Goal: Task Accomplishment & Management: Manage account settings

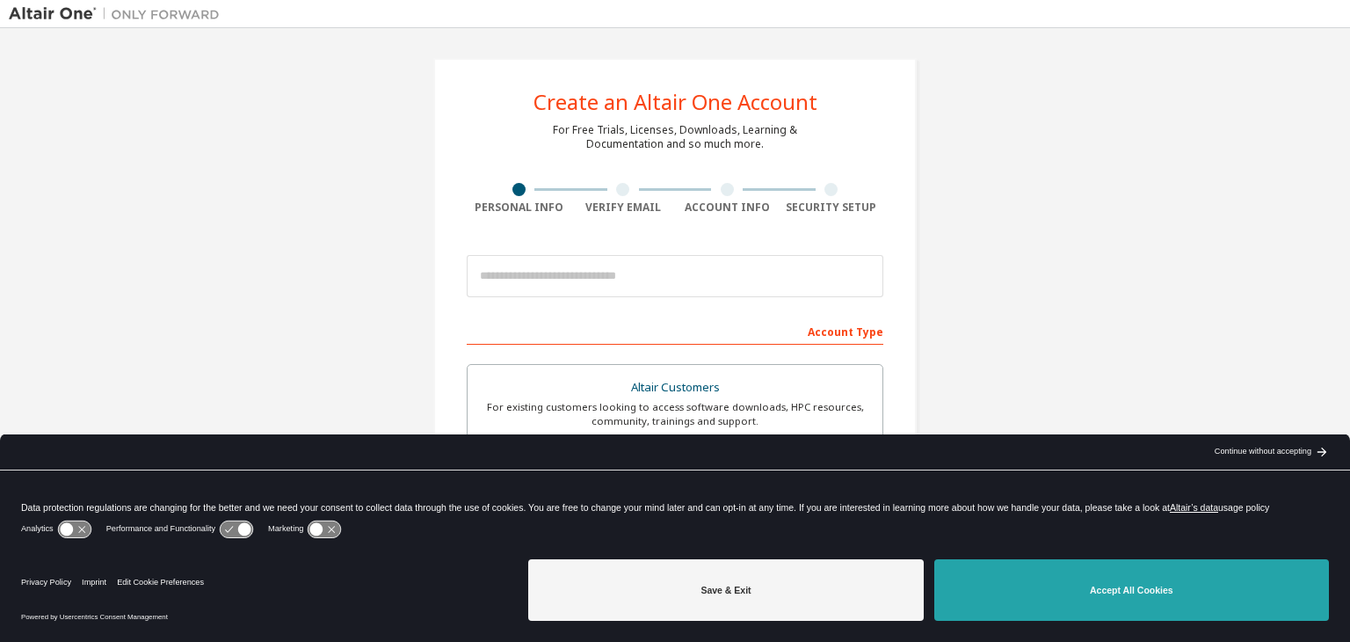
click at [1112, 605] on button "Accept All Cookies" at bounding box center [1131, 590] width 395 height 62
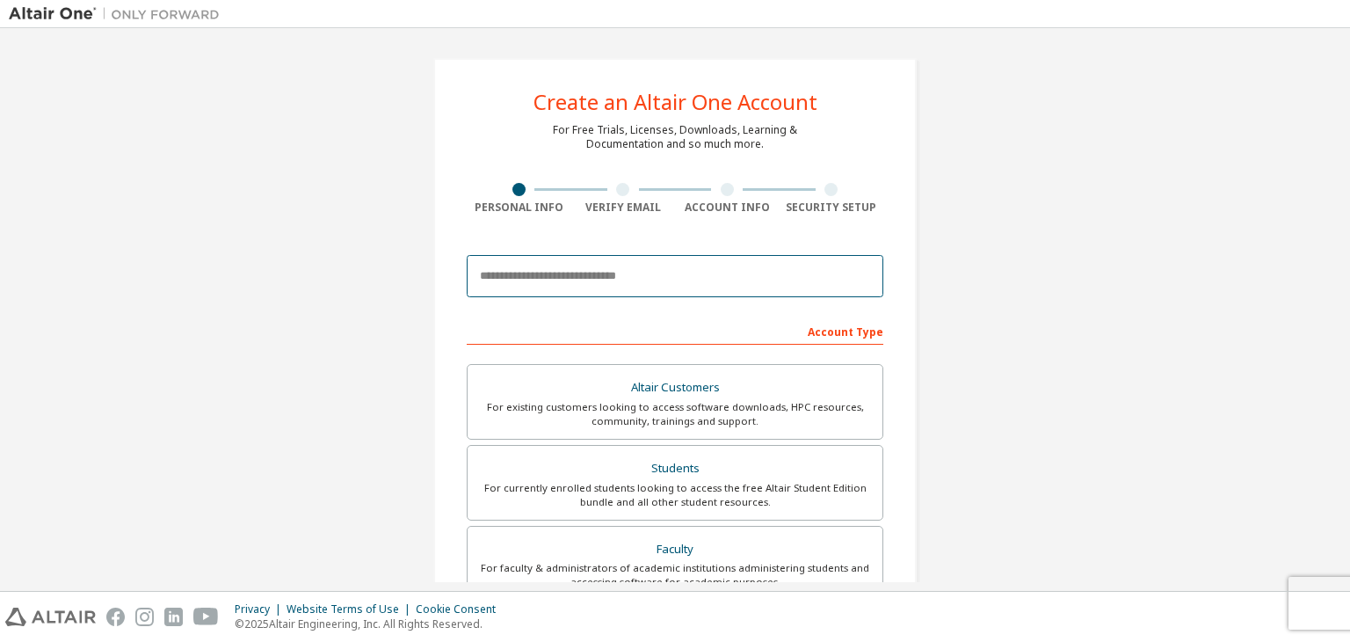
click at [664, 287] on input "email" at bounding box center [675, 276] width 417 height 42
type input "**********"
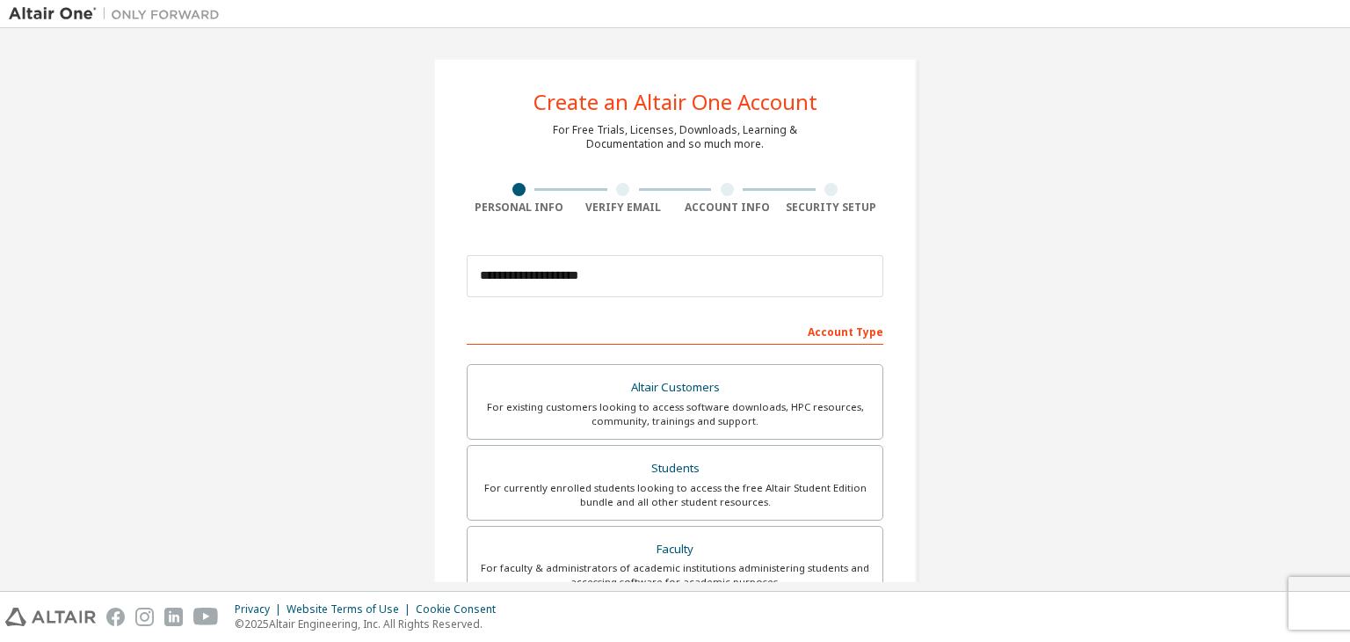
type input "**********"
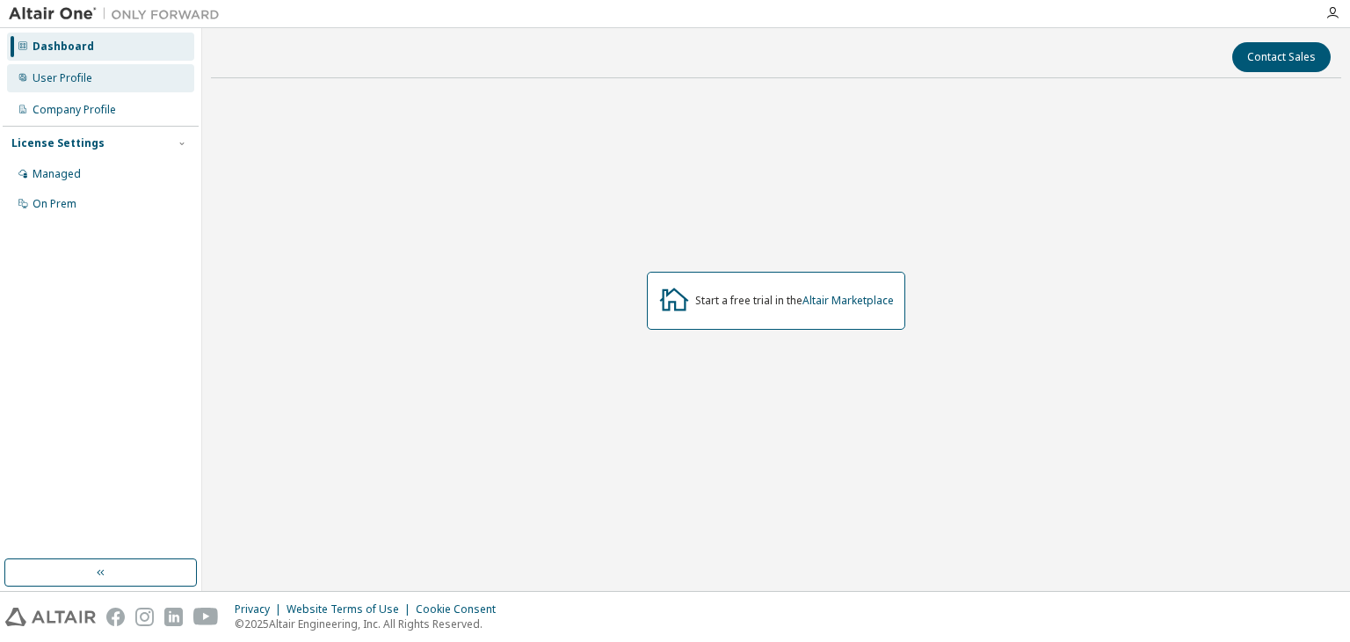
click at [58, 77] on div "User Profile" at bounding box center [63, 78] width 60 height 14
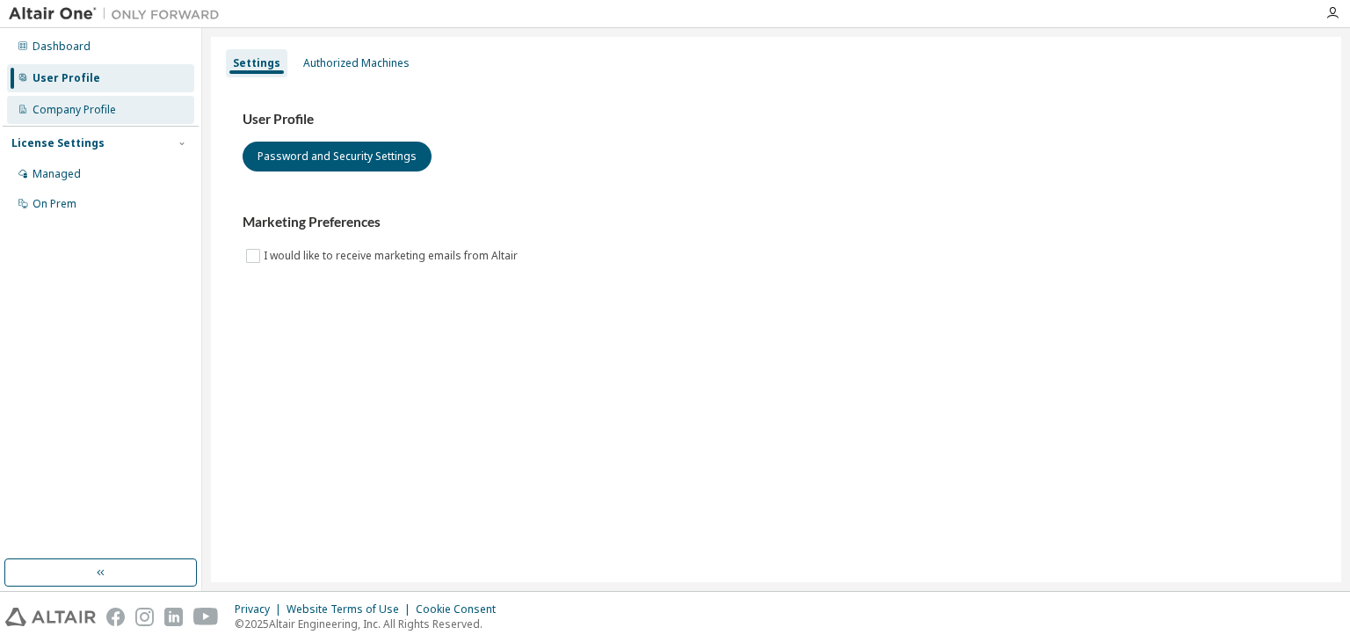
click at [57, 104] on div "Company Profile" at bounding box center [75, 110] width 84 height 14
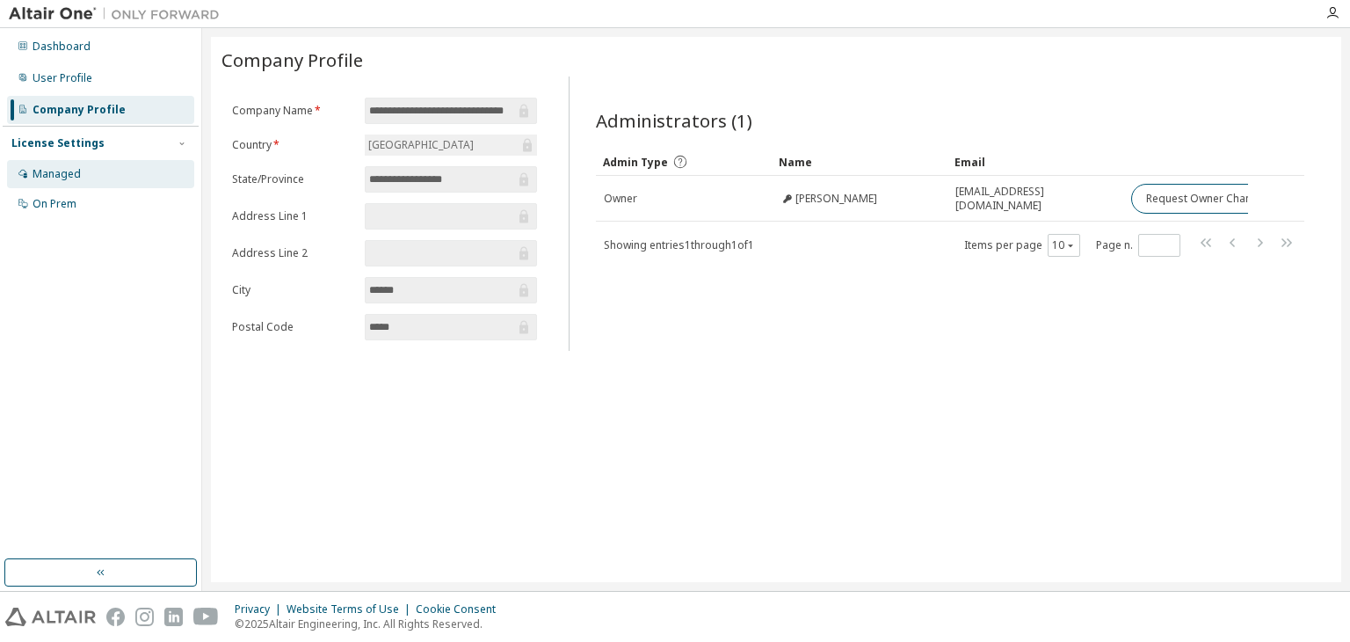
click at [57, 171] on div "Managed" at bounding box center [57, 174] width 48 height 14
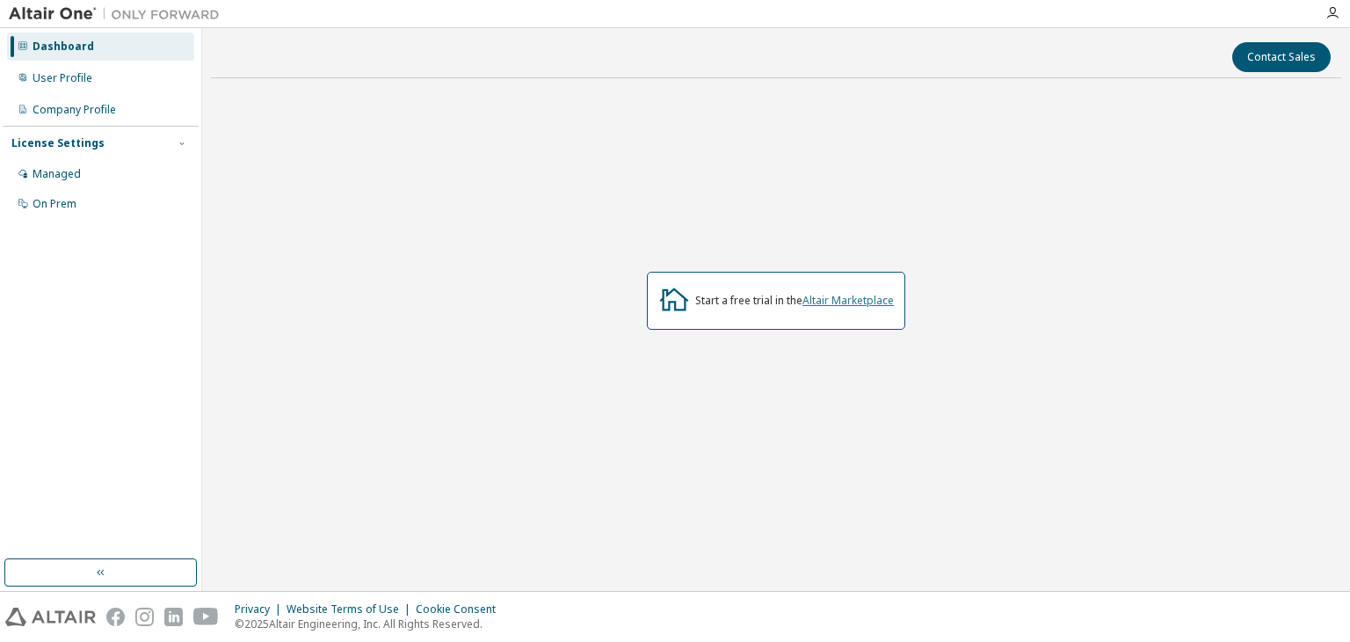
click at [842, 297] on link "Altair Marketplace" at bounding box center [848, 300] width 91 height 15
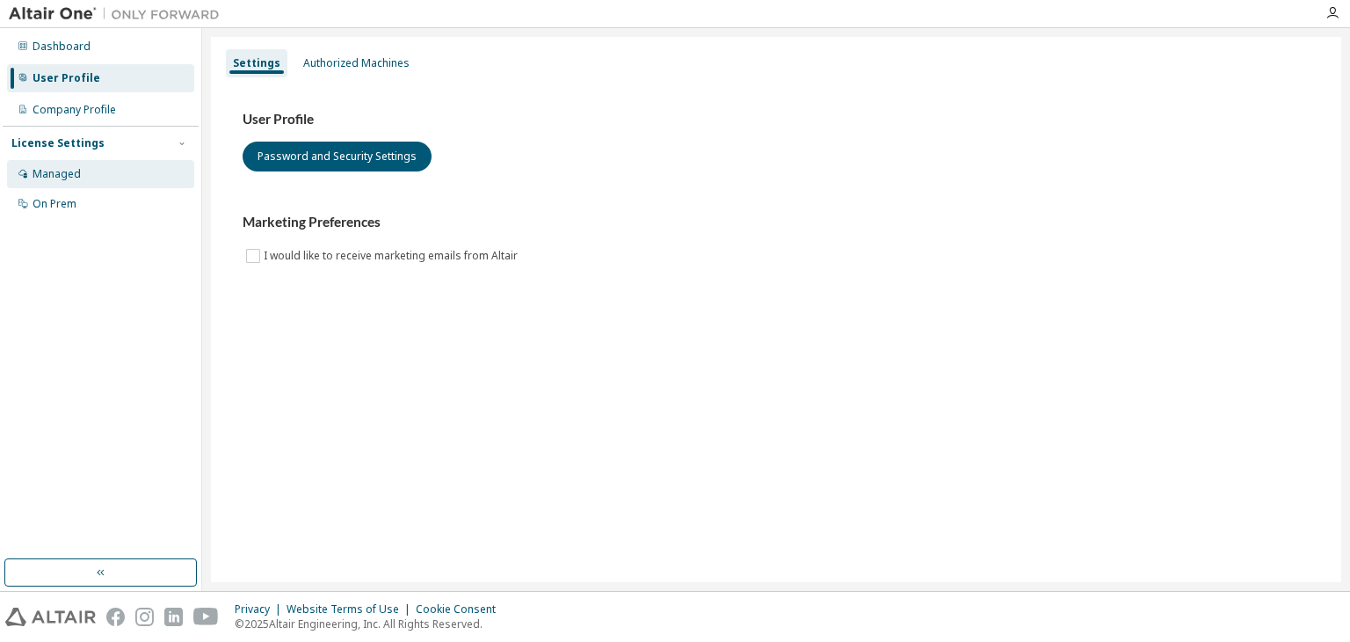
click at [77, 183] on div "Managed" at bounding box center [100, 174] width 187 height 28
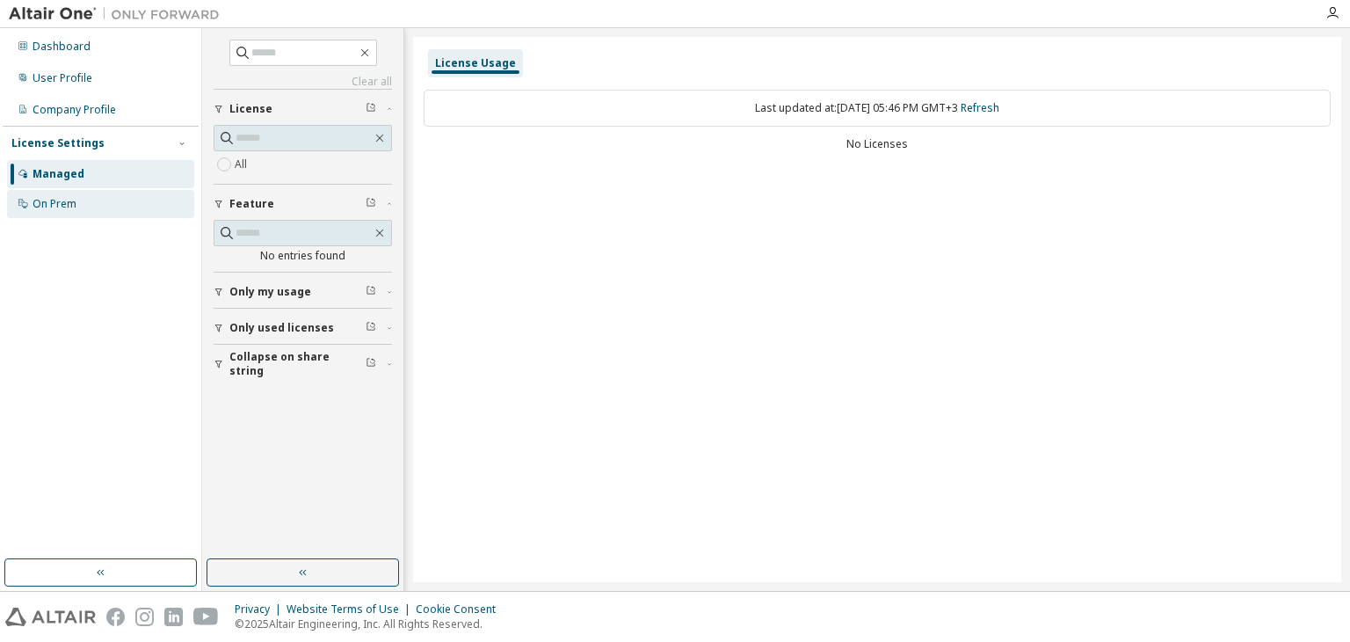
click at [72, 204] on div "On Prem" at bounding box center [55, 204] width 44 height 14
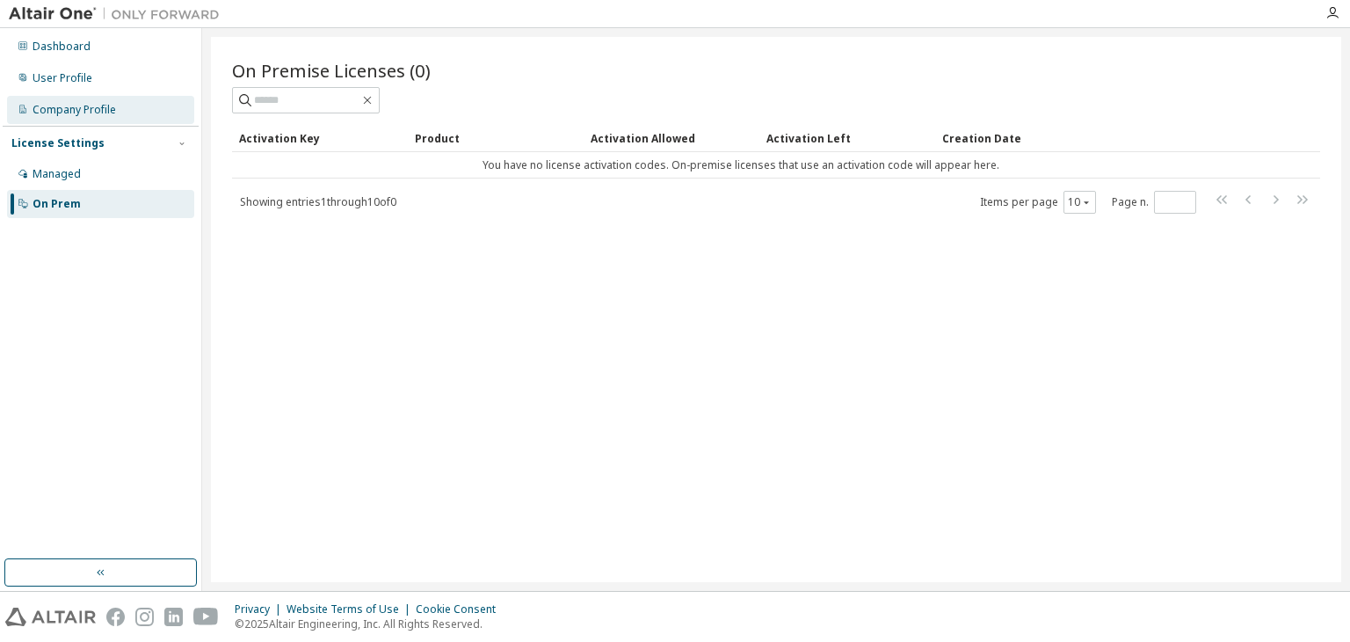
click at [113, 119] on div "Company Profile" at bounding box center [100, 110] width 187 height 28
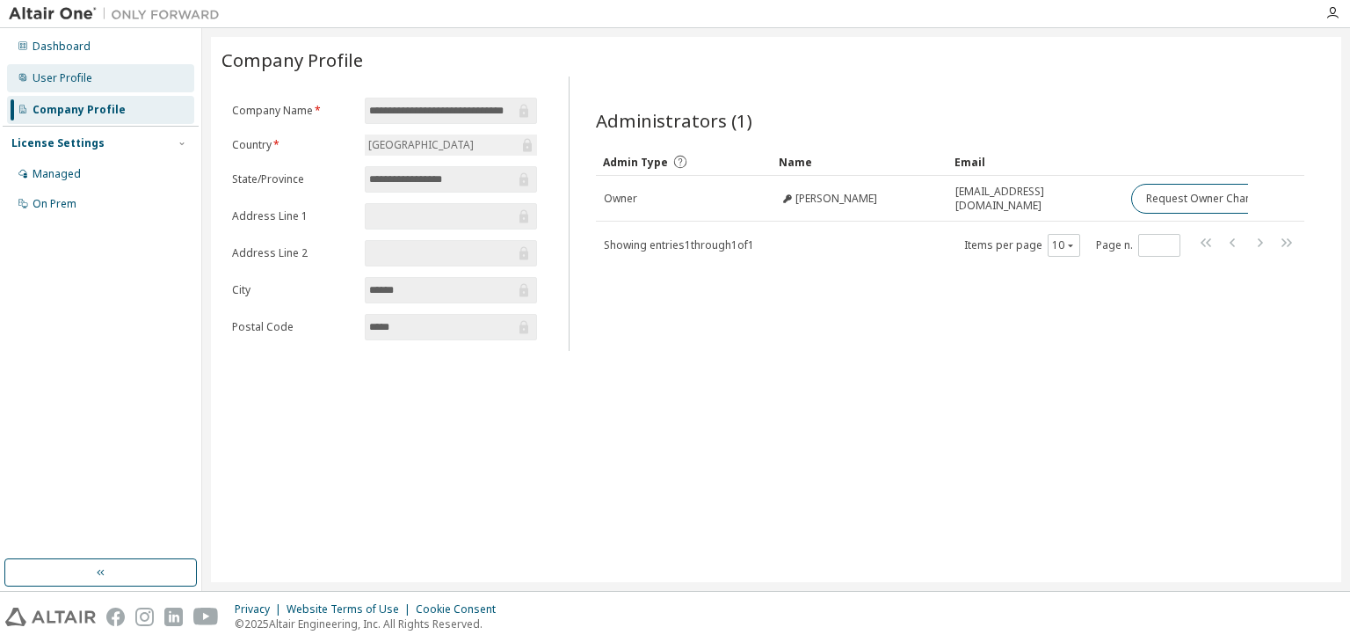
click at [137, 78] on div "User Profile" at bounding box center [100, 78] width 187 height 28
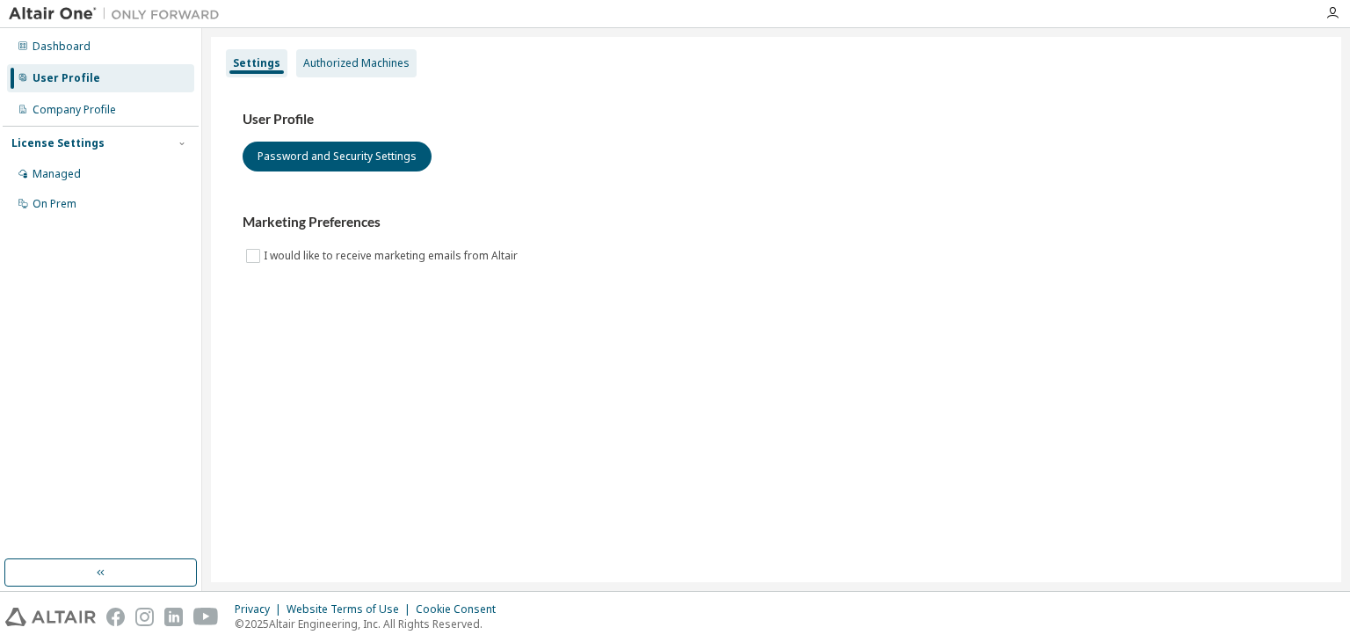
click at [335, 59] on div "Authorized Machines" at bounding box center [356, 63] width 106 height 14
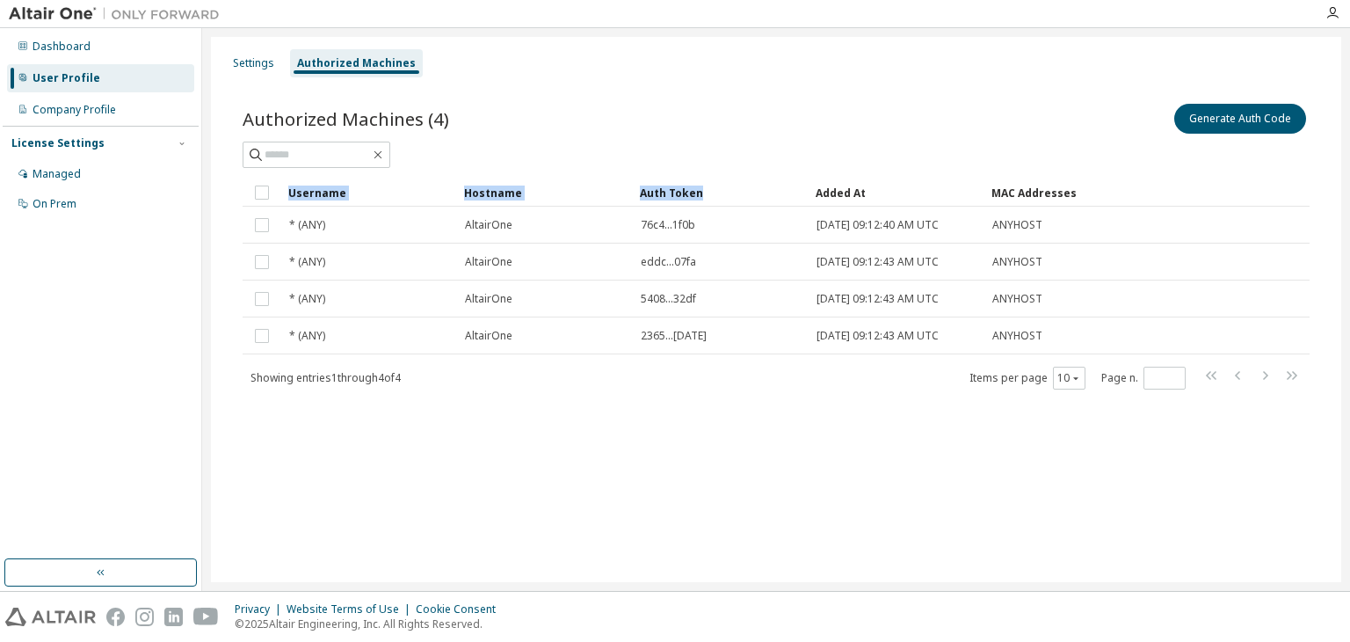
drag, startPoint x: 798, startPoint y: 186, endPoint x: 781, endPoint y: 159, distance: 32.4
click at [781, 159] on div "Authorized Machines (4) Generate Auth Code Clear Load Save Save As Field Operat…" at bounding box center [776, 245] width 1067 height 290
click at [787, 153] on div at bounding box center [776, 155] width 1067 height 26
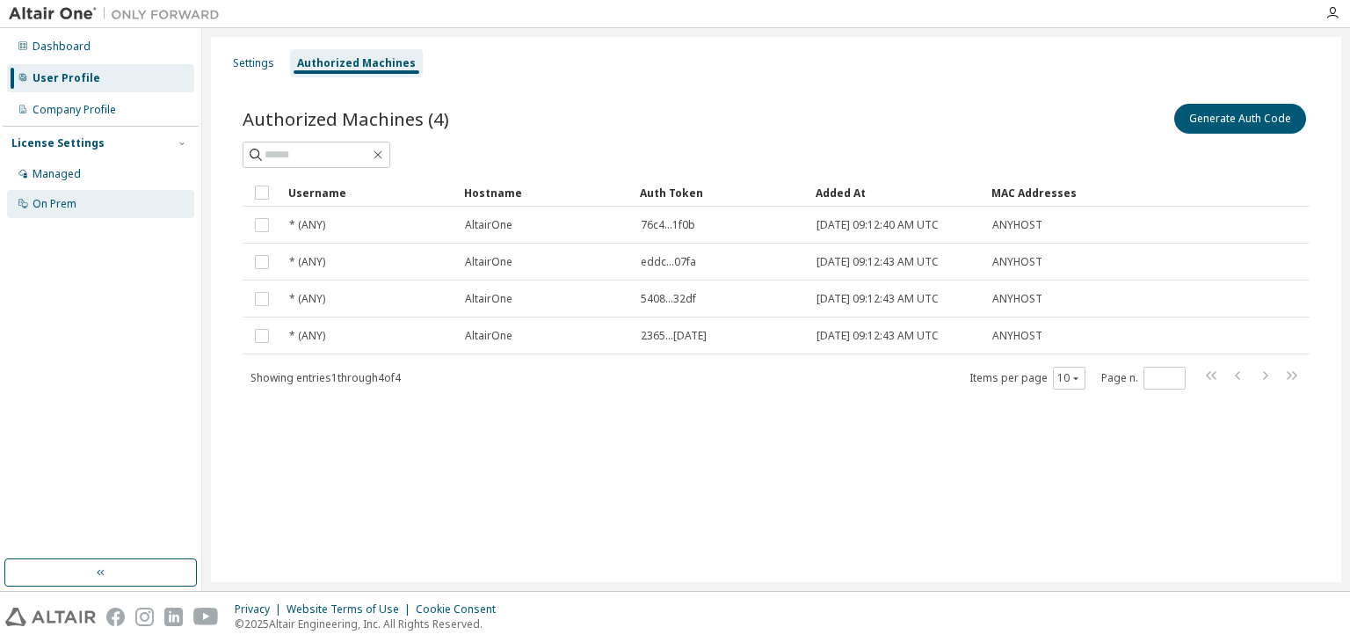
click at [78, 201] on div "On Prem" at bounding box center [100, 204] width 187 height 28
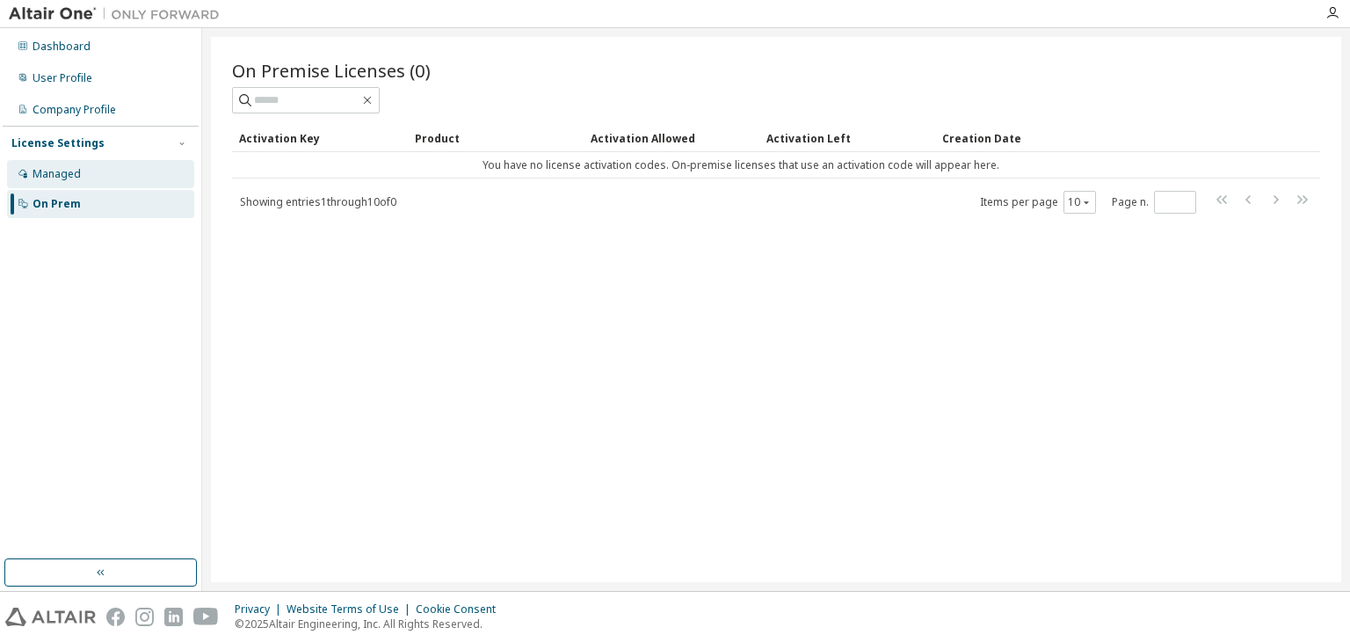
click at [83, 164] on div "Managed" at bounding box center [100, 174] width 187 height 28
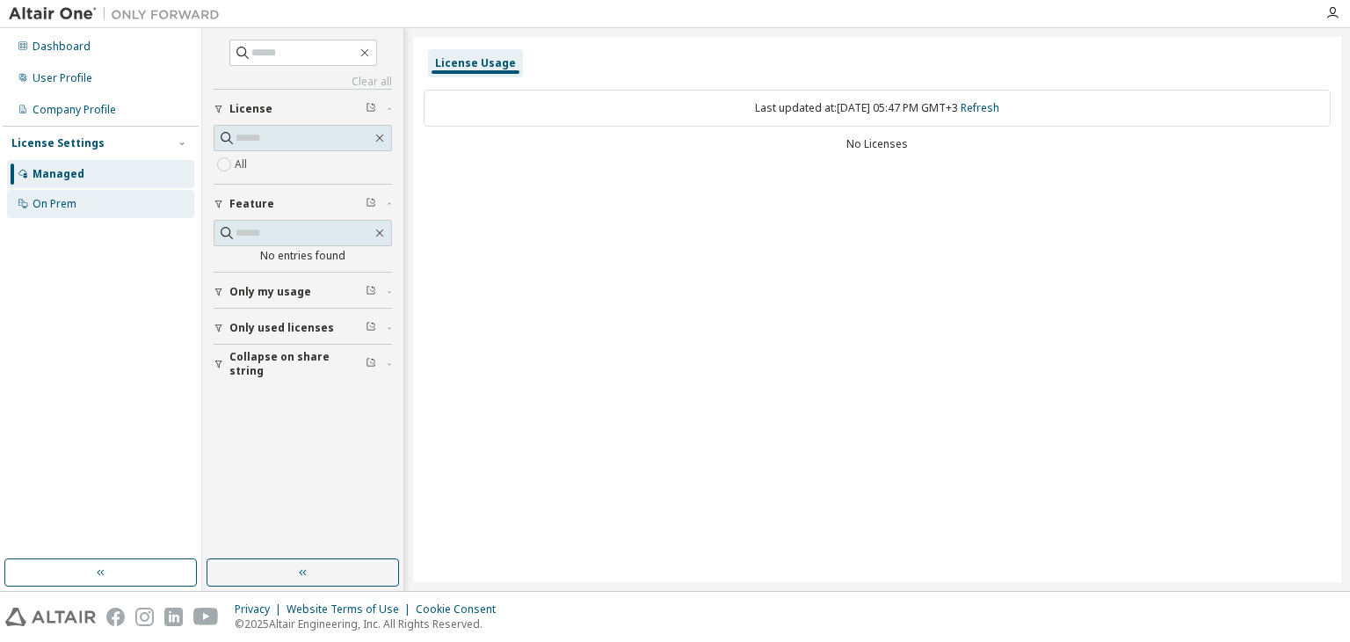
click at [83, 193] on div "On Prem" at bounding box center [100, 204] width 187 height 28
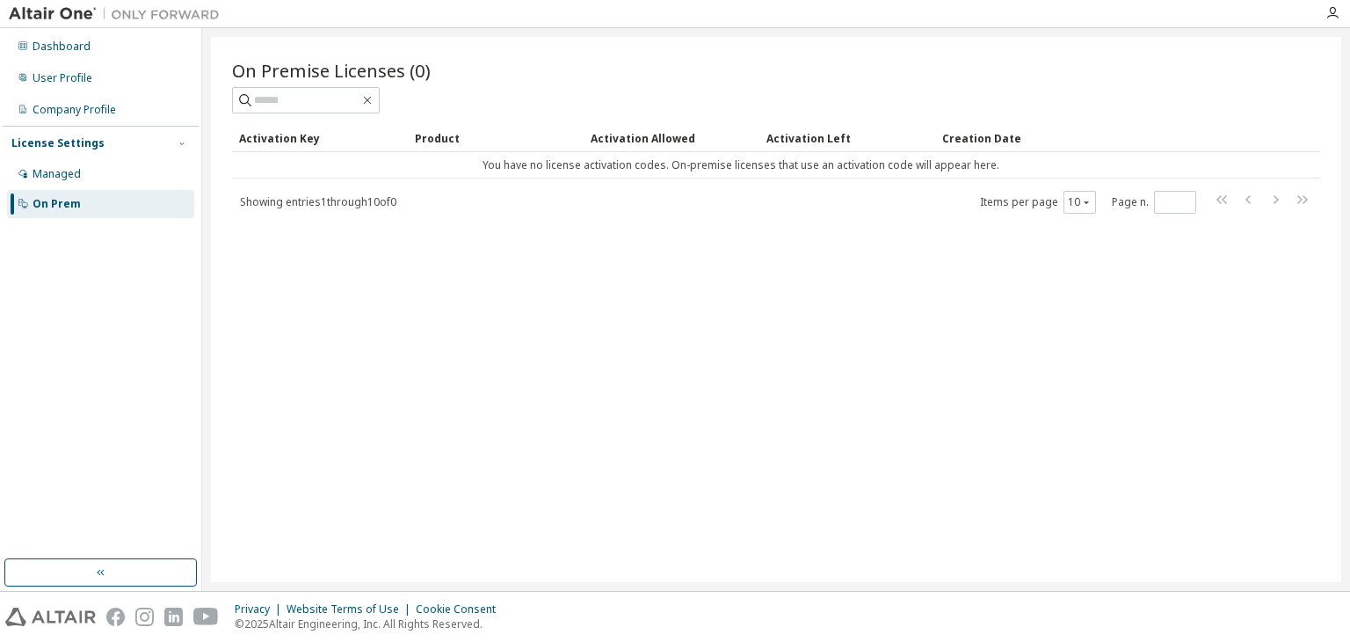
click at [1308, 294] on div "On Premise Licenses (0) Clear Load Save Save As Field Operator Value Select fil…" at bounding box center [776, 309] width 1131 height 545
